Goal: Transaction & Acquisition: Book appointment/travel/reservation

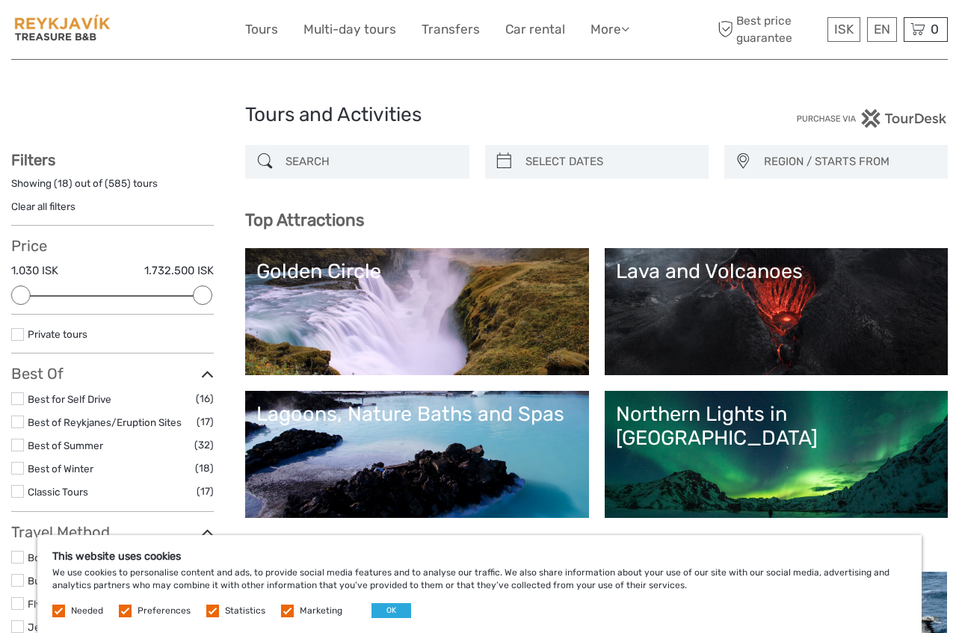
select select
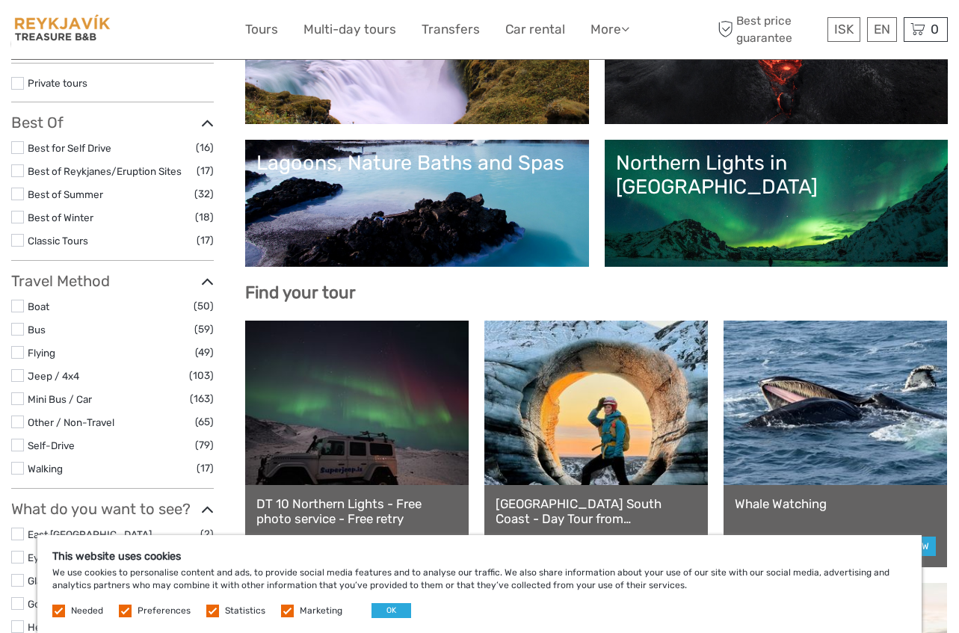
scroll to position [250, 0]
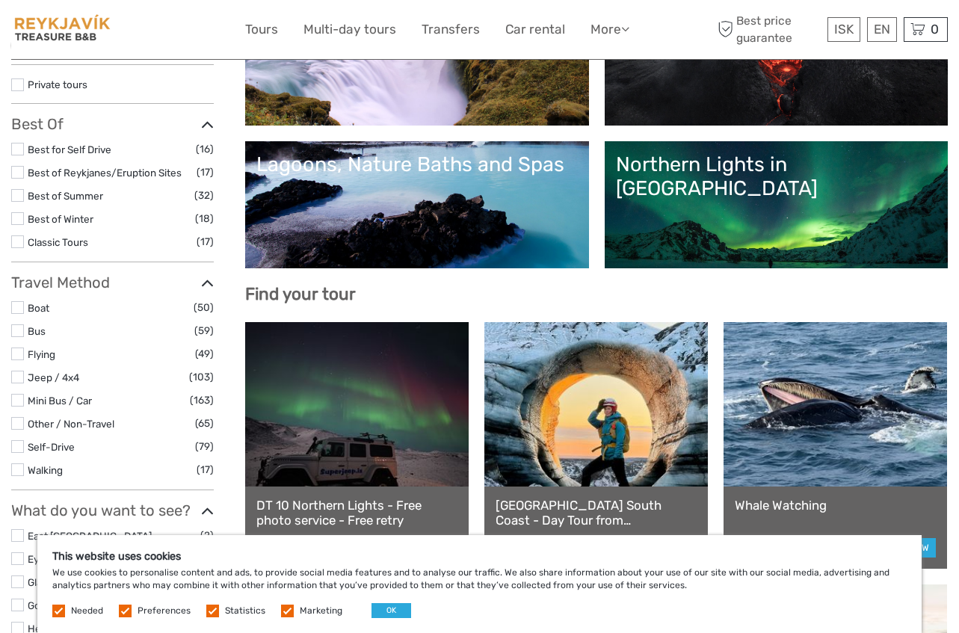
click at [20, 179] on li "Best of Reykjanes/Eruption Sites (17)" at bounding box center [112, 172] width 203 height 17
click at [19, 176] on label at bounding box center [17, 172] width 13 height 13
click at [0, 0] on input "checkbox" at bounding box center [0, 0] width 0 height 0
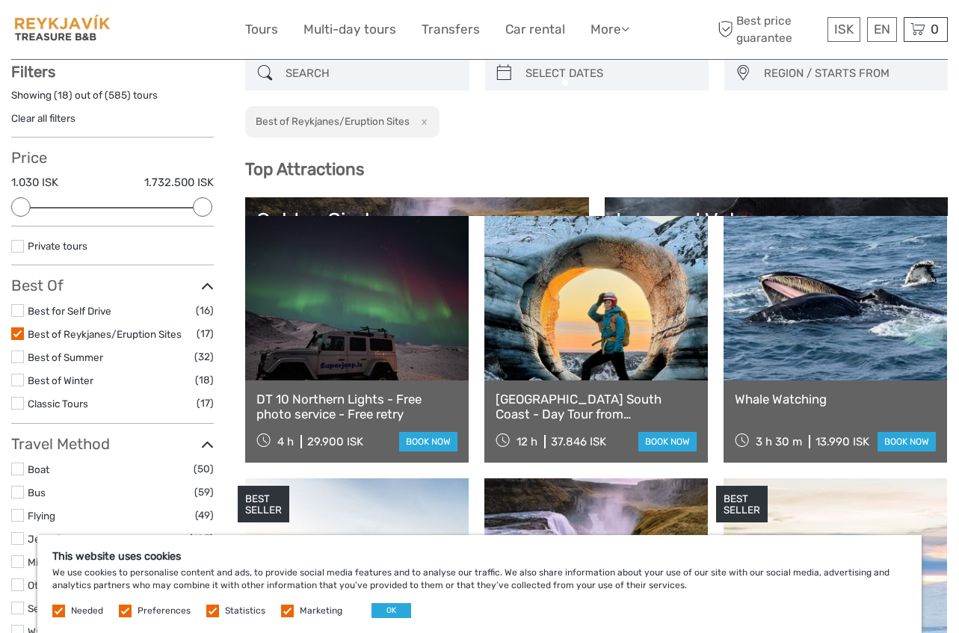
scroll to position [84, 0]
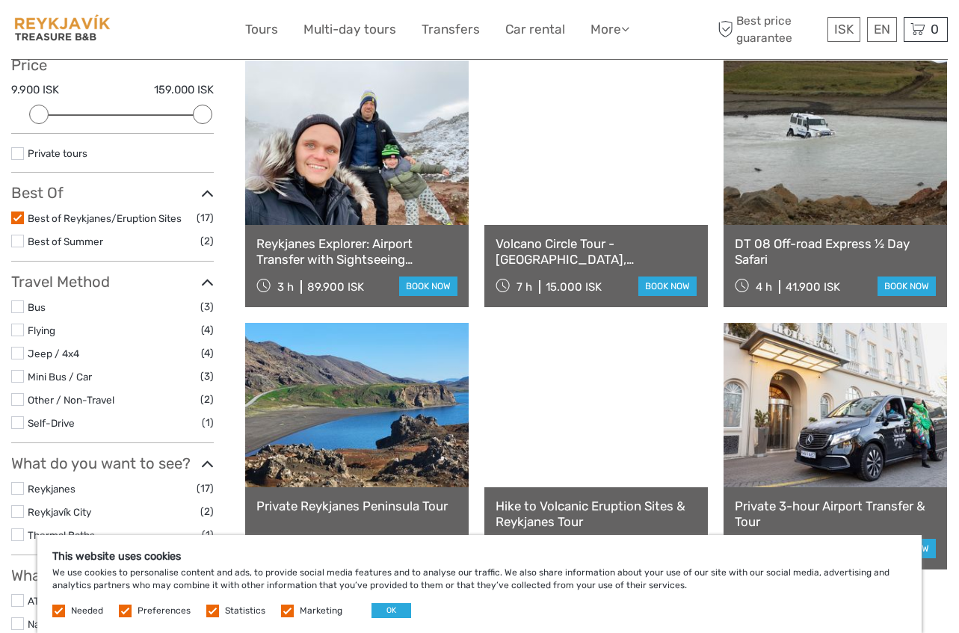
scroll to position [181, 0]
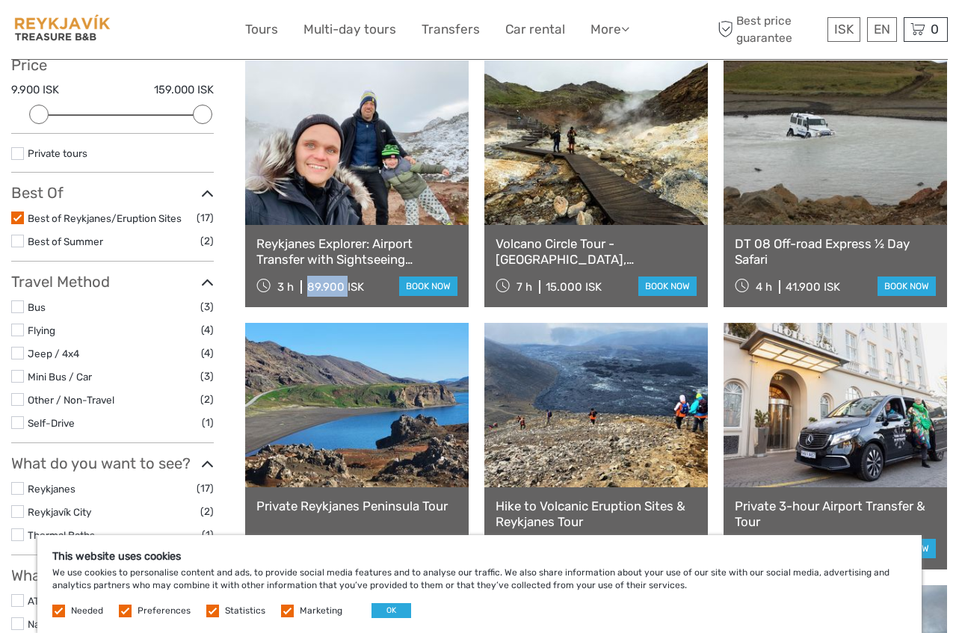
drag, startPoint x: 308, startPoint y: 294, endPoint x: 347, endPoint y: 293, distance: 39.6
click at [347, 293] on div "89.900 ISK" at bounding box center [335, 286] width 57 height 13
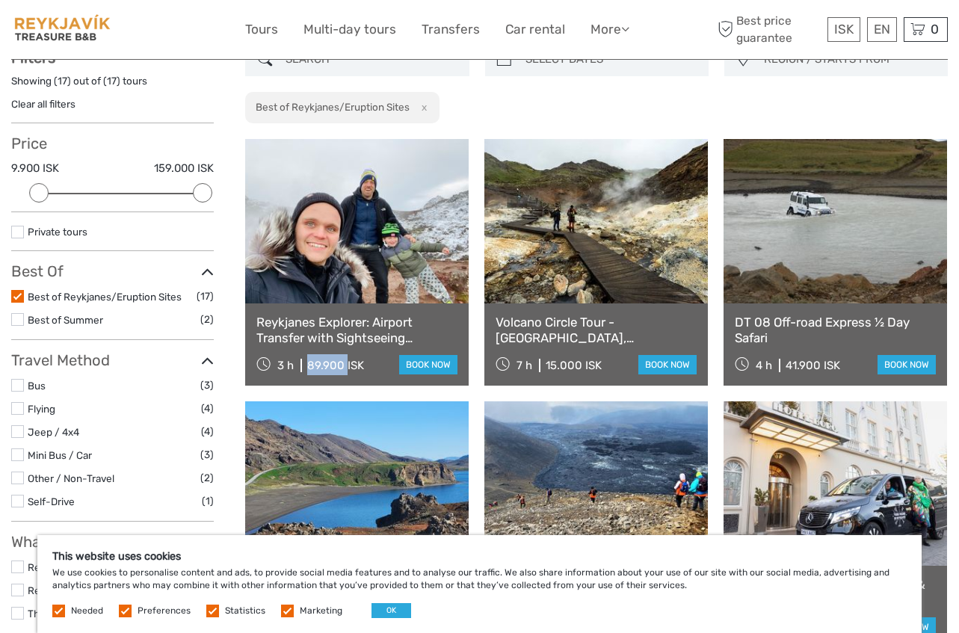
scroll to position [111, 0]
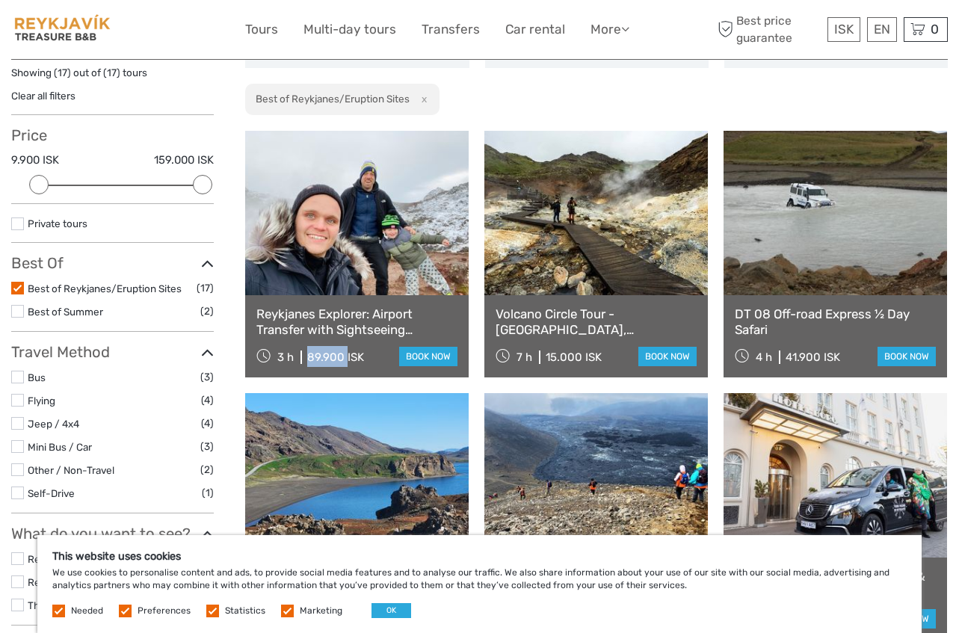
click at [16, 288] on label at bounding box center [17, 288] width 13 height 13
click at [0, 0] on input "checkbox" at bounding box center [0, 0] width 0 height 0
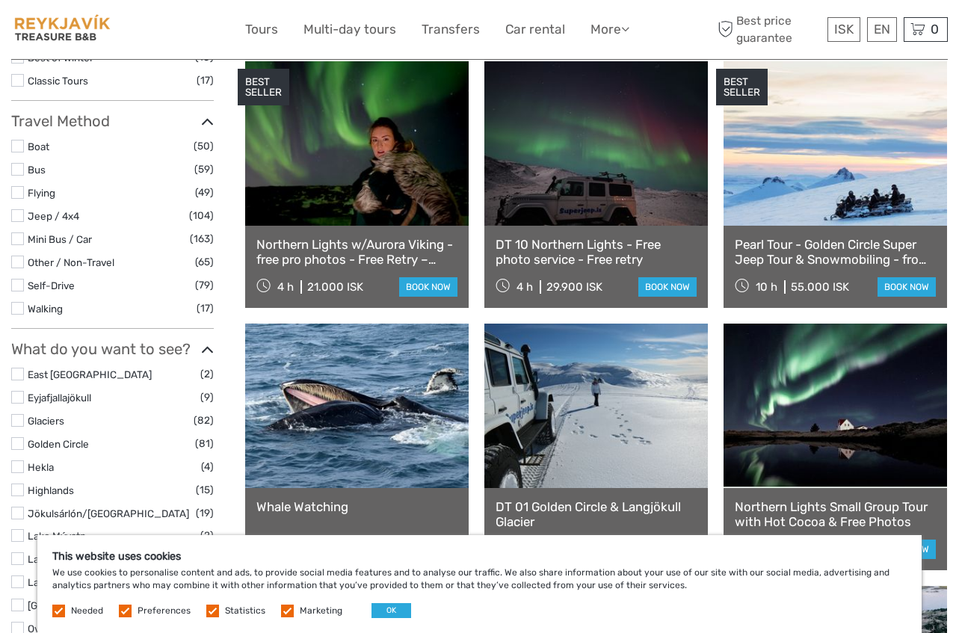
scroll to position [411, 0]
click at [24, 190] on li "Flying (49)" at bounding box center [112, 192] width 203 height 17
click at [22, 191] on label at bounding box center [17, 192] width 13 height 13
click at [0, 0] on input "checkbox" at bounding box center [0, 0] width 0 height 0
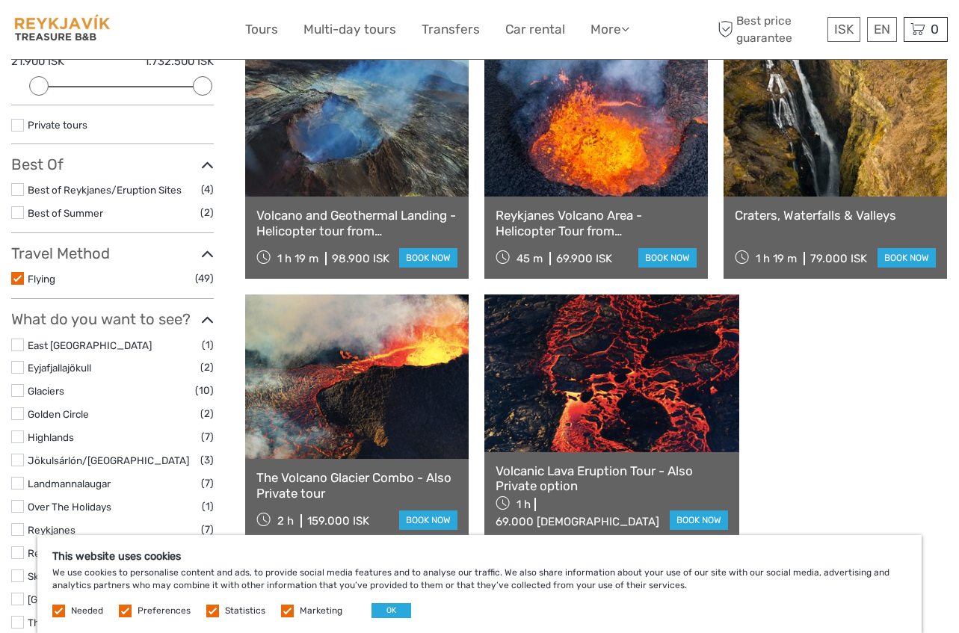
scroll to position [188, 0]
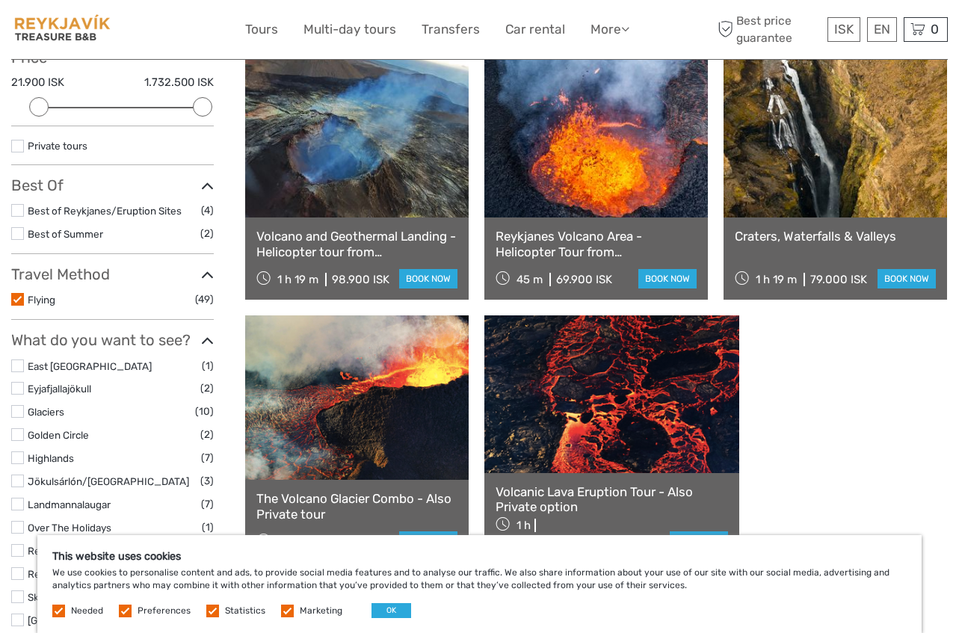
click at [16, 301] on label at bounding box center [17, 299] width 13 height 13
click at [0, 0] on input "checkbox" at bounding box center [0, 0] width 0 height 0
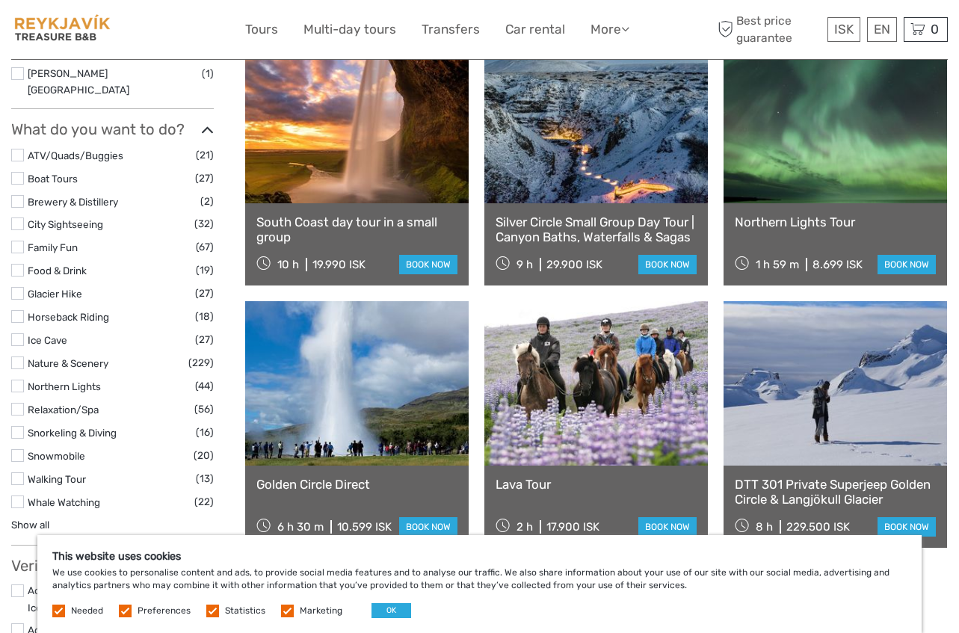
scroll to position [1242, 0]
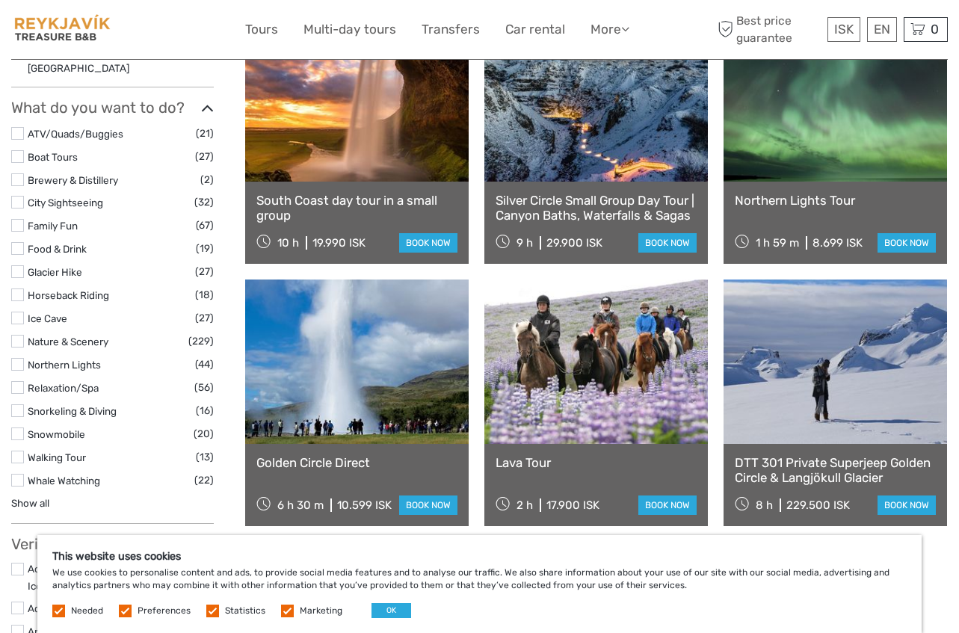
click at [49, 312] on link "Ice Cave" at bounding box center [48, 318] width 40 height 12
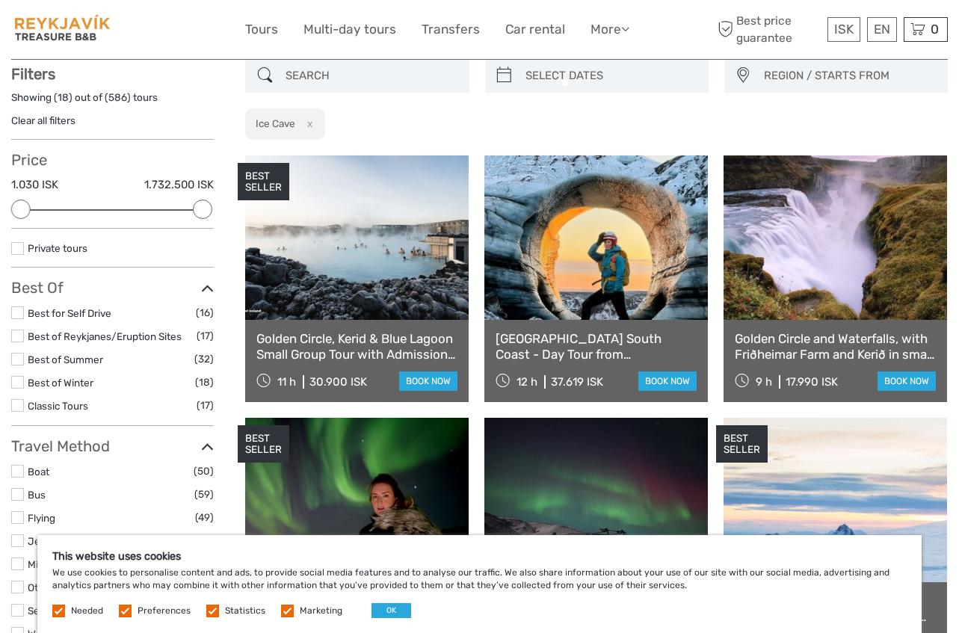
scroll to position [84, 0]
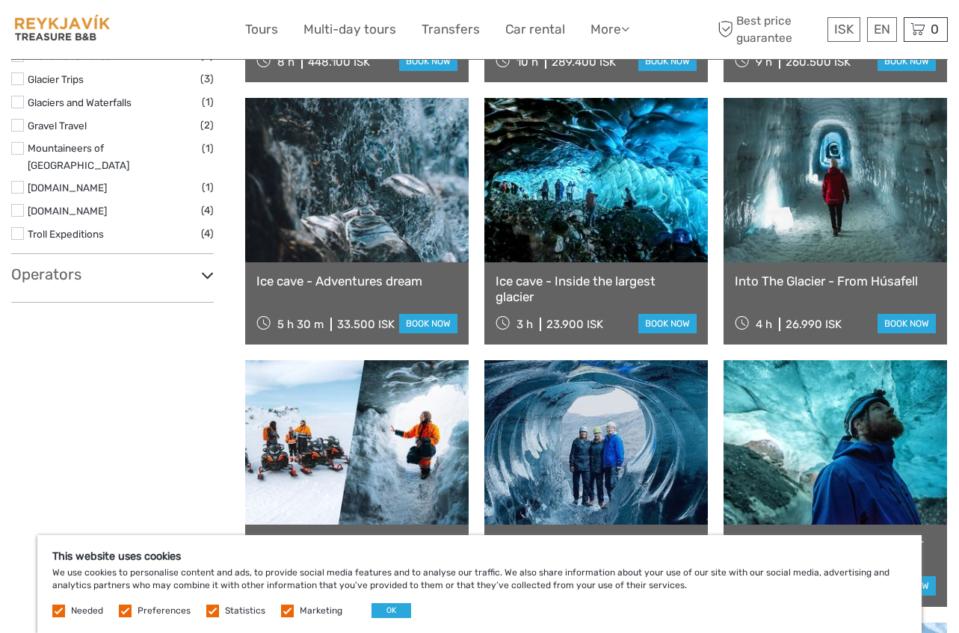
scroll to position [933, 0]
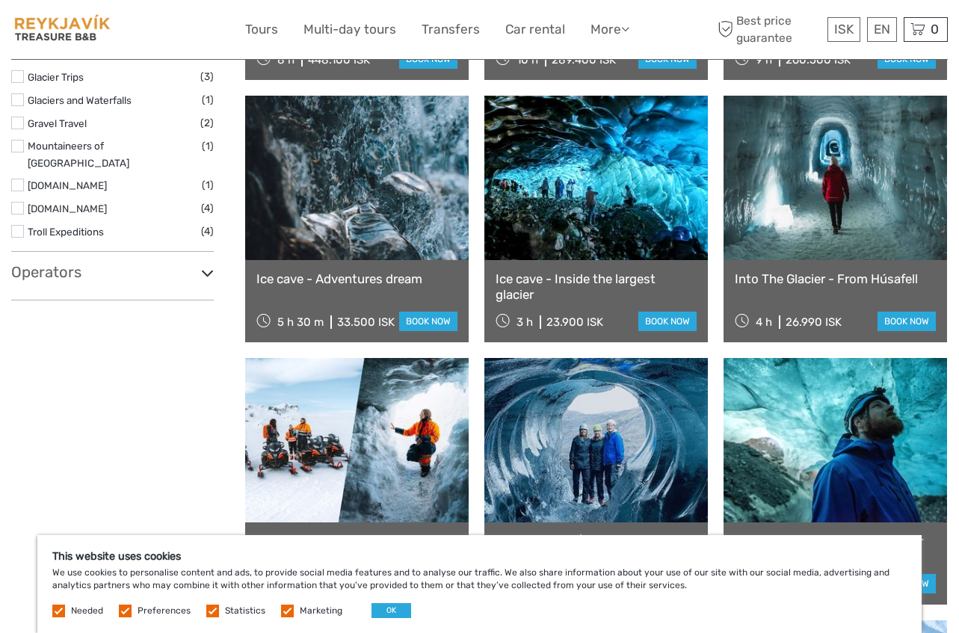
click at [618, 238] on link at bounding box center [595, 178] width 223 height 164
click at [879, 37] on div "EN English Español Deutsch" at bounding box center [882, 29] width 30 height 25
click at [87, 354] on div "Show filters Hide filters Filters Showing ( 18 ) out of ( 27 ) tours Clear all …" at bounding box center [128, 77] width 234 height 1730
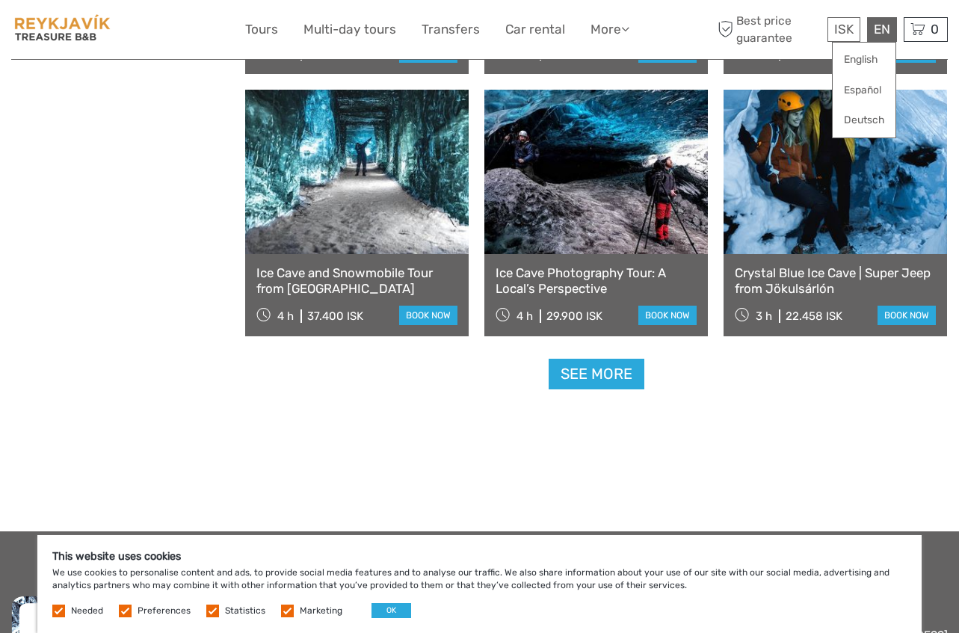
scroll to position [1464, 0]
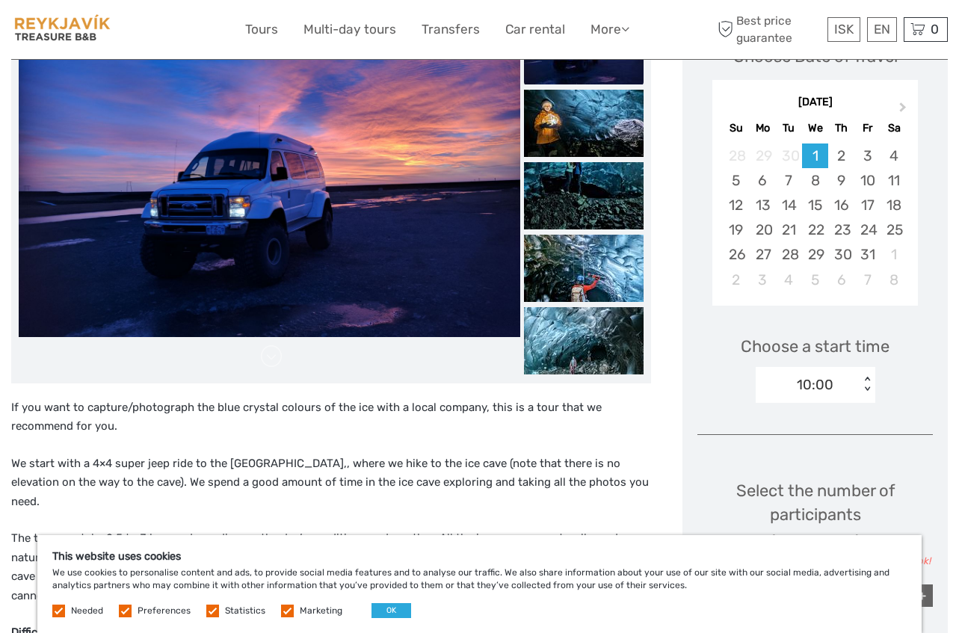
scroll to position [241, 0]
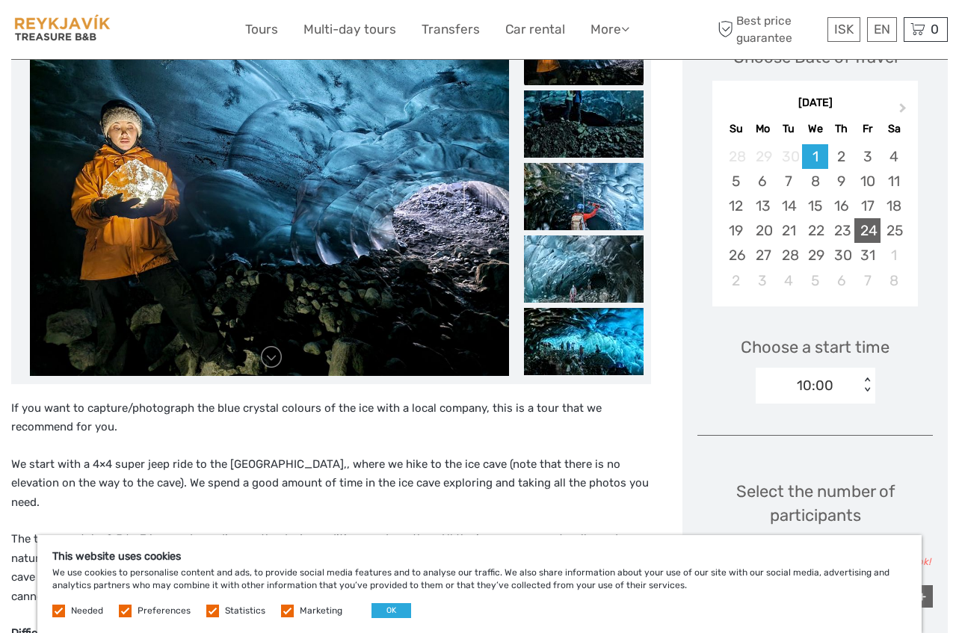
click at [859, 238] on div "24" at bounding box center [867, 230] width 26 height 25
click at [868, 384] on div "< >" at bounding box center [866, 385] width 13 height 16
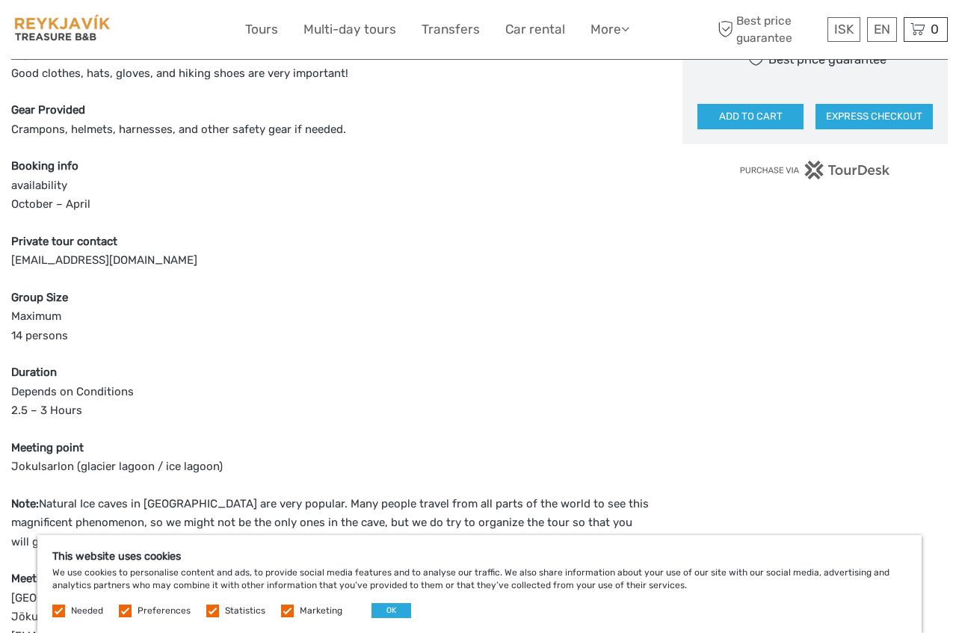
scroll to position [876, 0]
drag, startPoint x: 868, startPoint y: 384, endPoint x: 132, endPoint y: 617, distance: 771.9
click at [132, 617] on div "Region / Starts from: Southeast Travel method: Self-Drive 3 hours Verified Oper…" at bounding box center [479, 535] width 936 height 2822
click at [129, 613] on label at bounding box center [125, 611] width 13 height 13
click at [0, 0] on input "checkbox" at bounding box center [0, 0] width 0 height 0
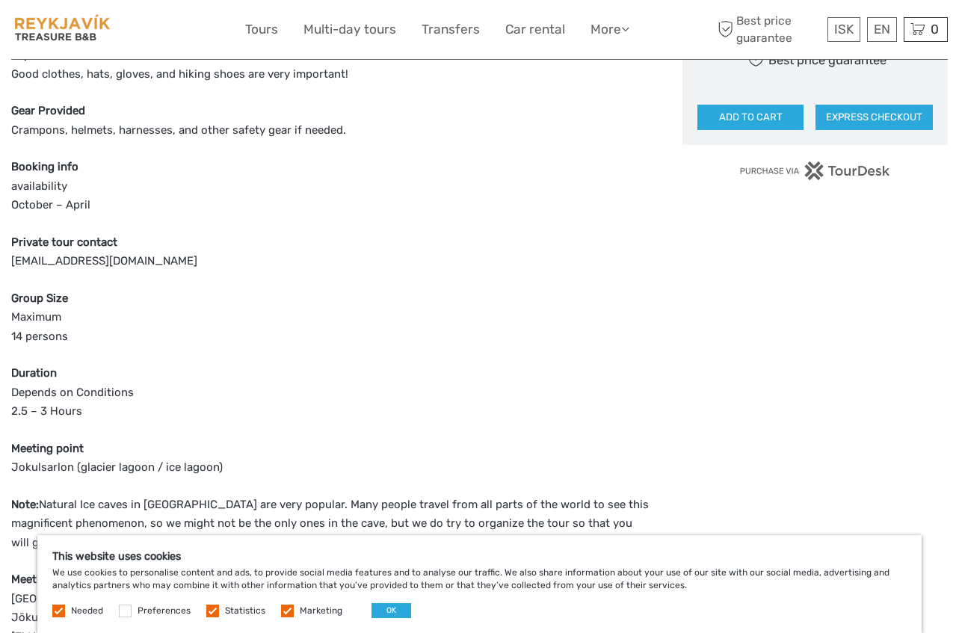
click at [214, 613] on label at bounding box center [212, 611] width 13 height 13
click at [0, 0] on input "checkbox" at bounding box center [0, 0] width 0 height 0
click at [288, 614] on label at bounding box center [287, 611] width 13 height 13
click at [0, 0] on input "checkbox" at bounding box center [0, 0] width 0 height 0
click at [379, 614] on button "OK" at bounding box center [391, 610] width 40 height 15
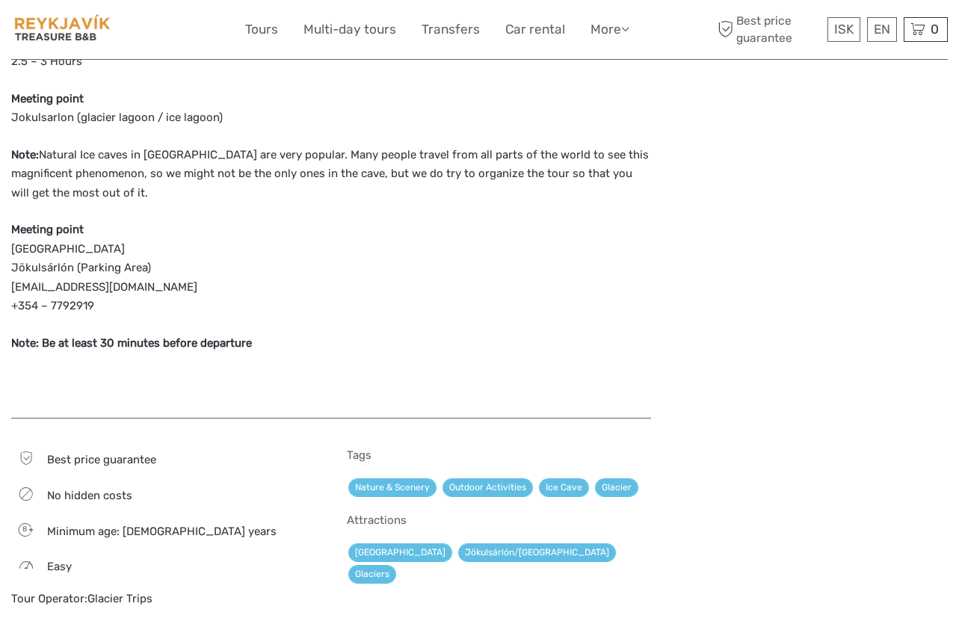
scroll to position [1229, 0]
